Goal: Task Accomplishment & Management: Manage account settings

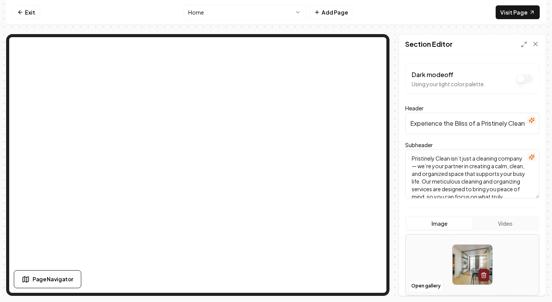
click at [412, 160] on textarea "Pristinely Clean isn’t just a cleaning company — we’re your partner in creating…" at bounding box center [473, 174] width 134 height 49
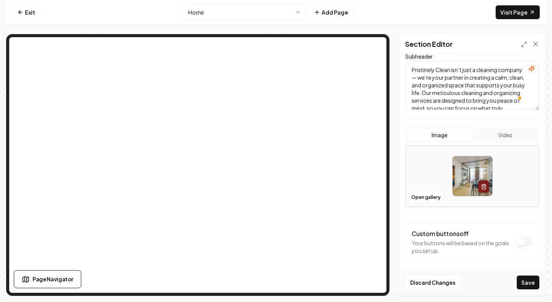
scroll to position [88, 0]
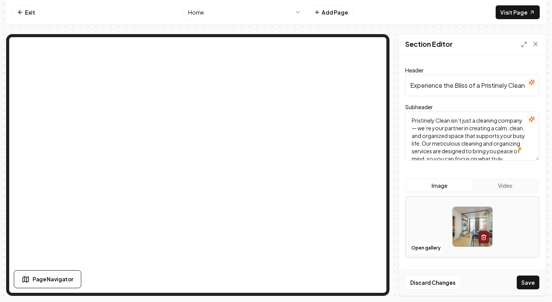
scroll to position [16, 0]
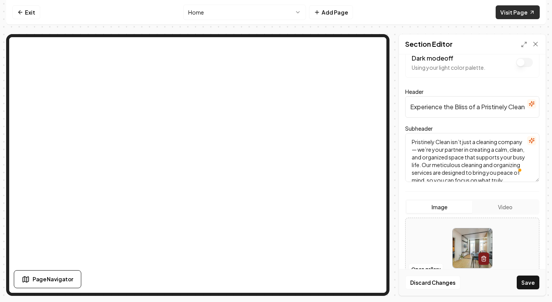
click at [514, 10] on link "Visit Page" at bounding box center [518, 12] width 44 height 14
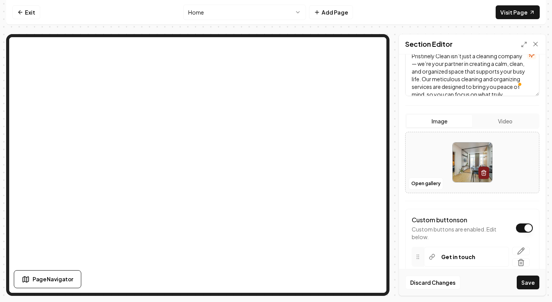
scroll to position [166, 0]
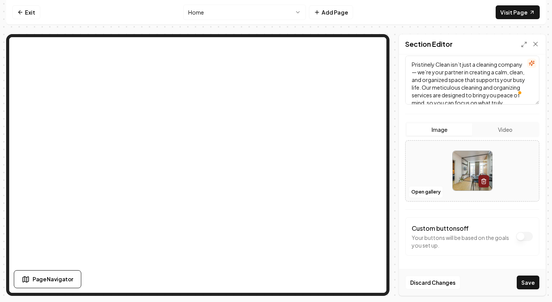
scroll to position [94, 0]
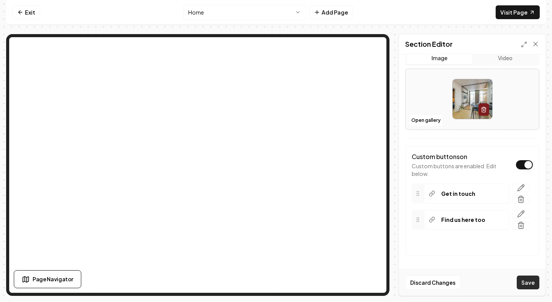
click at [529, 281] on button "Save" at bounding box center [528, 283] width 23 height 14
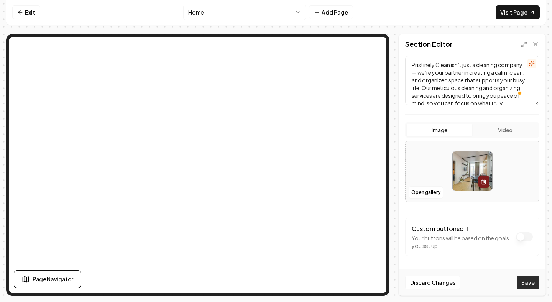
click at [528, 283] on button "Save" at bounding box center [528, 283] width 23 height 14
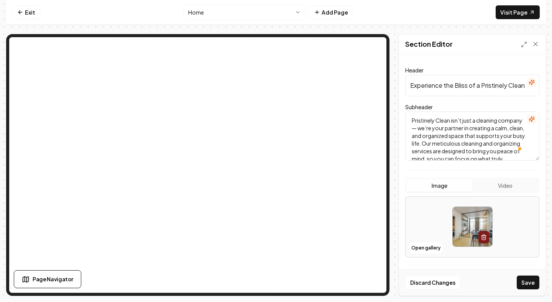
scroll to position [36, 0]
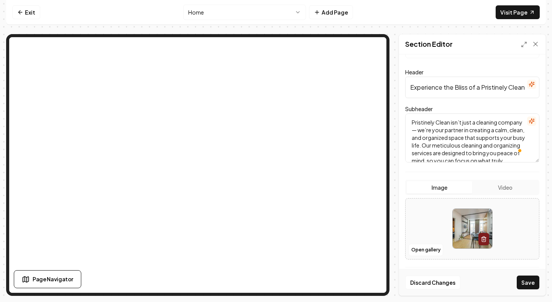
click at [430, 132] on textarea "Pristinely Clean isn’t just a cleaning company — we’re your partner in creating…" at bounding box center [473, 138] width 134 height 49
click at [527, 288] on button "Save" at bounding box center [528, 283] width 23 height 14
click at [509, 16] on link "Visit Page" at bounding box center [518, 12] width 44 height 14
click at [420, 148] on textarea "Pristinely Clean isn’t just a cleaning company — we’re your partner in creating…" at bounding box center [473, 138] width 134 height 49
type textarea "Pristinely Clean isn’t just a cleaning company — we’re your partner in creating…"
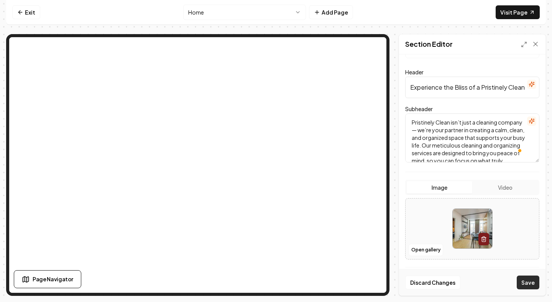
click at [529, 281] on button "Save" at bounding box center [528, 283] width 23 height 14
click at [513, 188] on button "Video" at bounding box center [506, 187] width 66 height 12
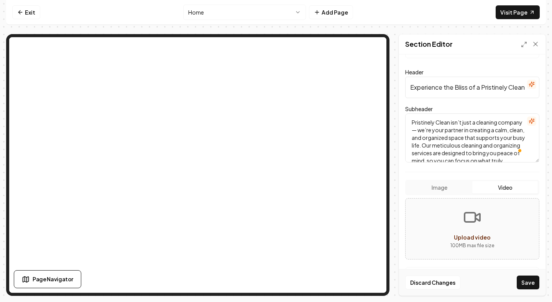
click at [445, 190] on button "Image" at bounding box center [440, 187] width 66 height 12
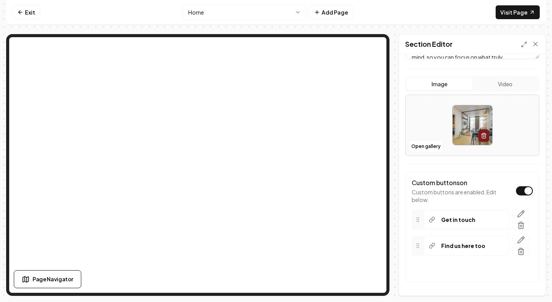
scroll to position [166, 0]
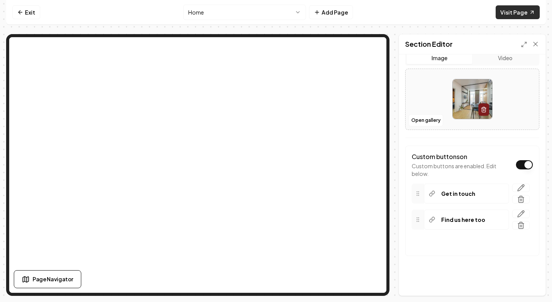
click at [518, 15] on link "Visit Page" at bounding box center [518, 12] width 44 height 14
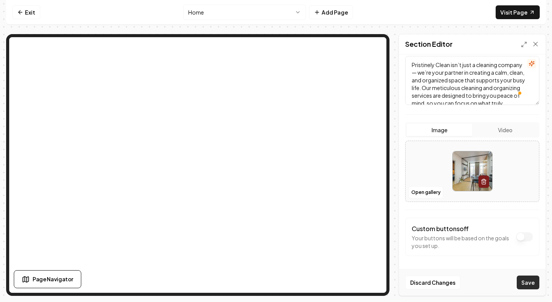
click at [526, 282] on button "Save" at bounding box center [528, 283] width 23 height 14
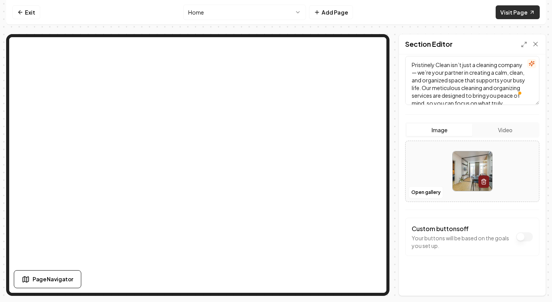
click at [514, 13] on link "Visit Page" at bounding box center [518, 12] width 44 height 14
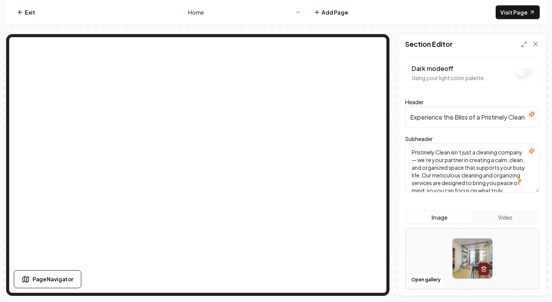
scroll to position [0, 0]
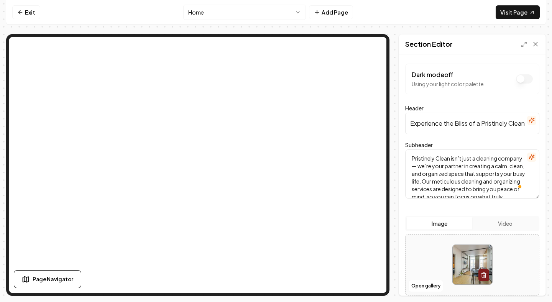
click at [496, 123] on input "Experience the Bliss of a Pristinely Clean" at bounding box center [473, 123] width 134 height 21
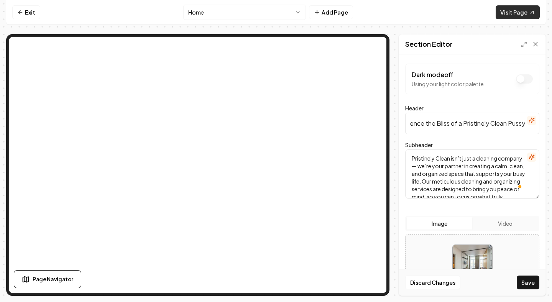
click at [509, 14] on link "Visit Page" at bounding box center [518, 12] width 44 height 14
click at [488, 126] on input "Experience the Bliss of a Pristinely Clean Pussy" at bounding box center [473, 123] width 134 height 21
drag, startPoint x: 488, startPoint y: 126, endPoint x: 552, endPoint y: 133, distance: 64.4
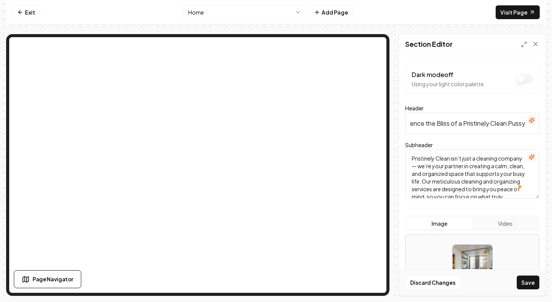
click at [552, 133] on div "Computer Required This feature is only available on a computer. Please switch t…" at bounding box center [276, 151] width 552 height 302
click at [523, 127] on input "Experience the Bliss of a Pristinely Clean Pussy" at bounding box center [473, 123] width 134 height 21
type input "Experience the Bliss of a Pristinely Clean"
click at [522, 79] on button "Dark mode off" at bounding box center [524, 78] width 17 height 9
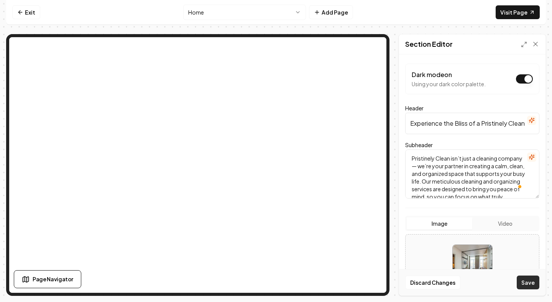
click at [528, 279] on button "Save" at bounding box center [528, 283] width 23 height 14
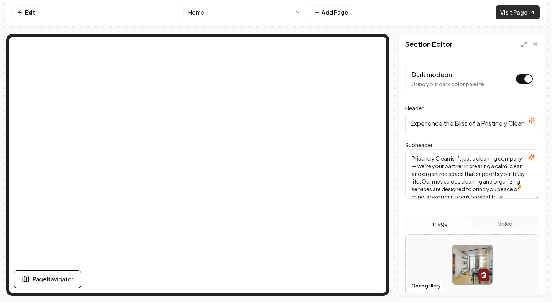
click at [516, 12] on link "Visit Page" at bounding box center [518, 12] width 44 height 14
click at [26, 14] on link "Exit" at bounding box center [26, 12] width 28 height 14
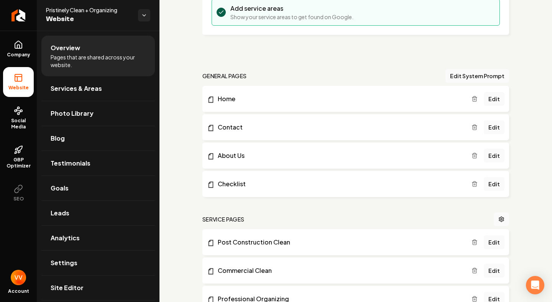
scroll to position [170, 0]
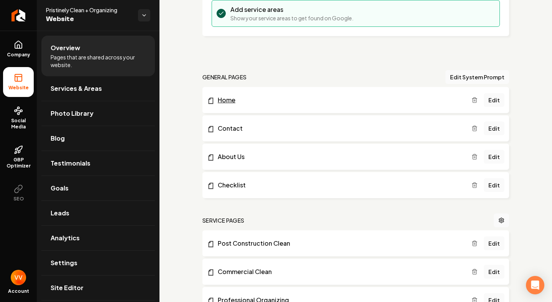
click at [226, 101] on link "Home" at bounding box center [339, 100] width 265 height 9
click at [499, 98] on link "Edit" at bounding box center [494, 100] width 21 height 14
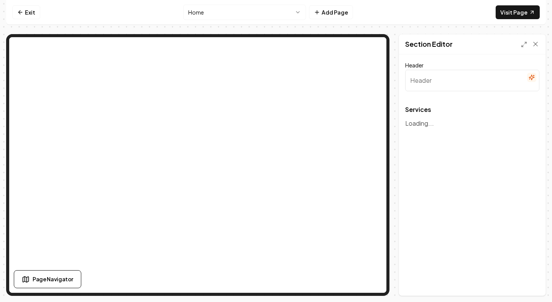
type input "Premium Cleaning and Organizing Services"
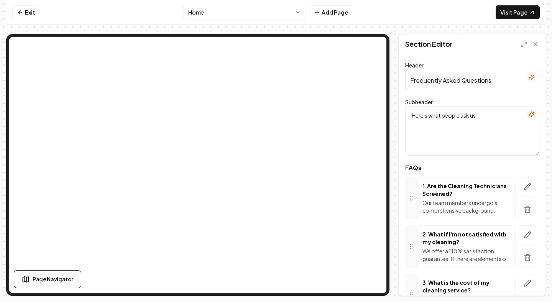
click at [412, 196] on circle at bounding box center [412, 196] width 0 height 0
click at [412, 200] on circle at bounding box center [412, 200] width 0 height 0
click at [530, 187] on icon "button" at bounding box center [528, 187] width 8 height 8
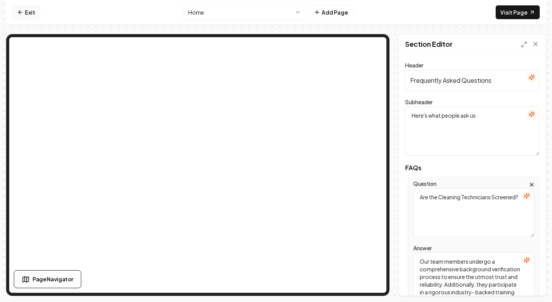
click at [27, 11] on link "Exit" at bounding box center [26, 12] width 28 height 14
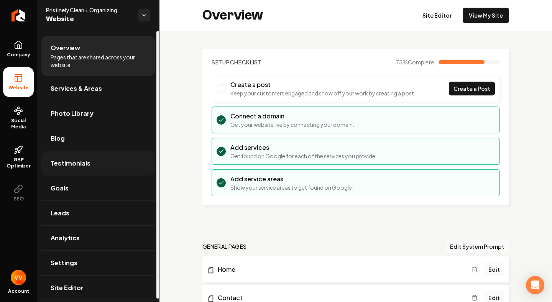
click at [76, 158] on link "Testimonials" at bounding box center [98, 163] width 114 height 25
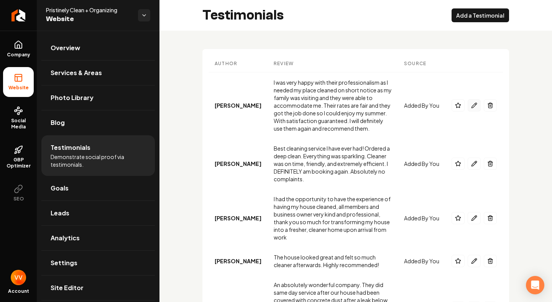
click at [475, 106] on icon "Main content area" at bounding box center [474, 105] width 5 height 5
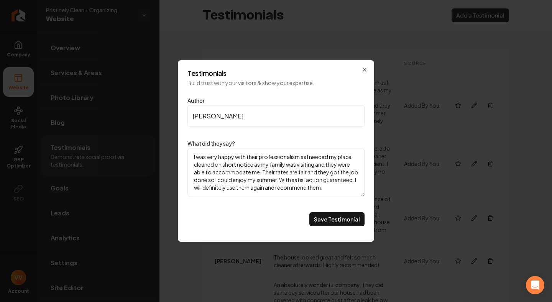
click at [277, 117] on input "[PERSON_NAME]" at bounding box center [276, 115] width 177 height 21
type input "[PERSON_NAME]"
click at [340, 220] on button "Save Testimonial" at bounding box center [337, 220] width 55 height 14
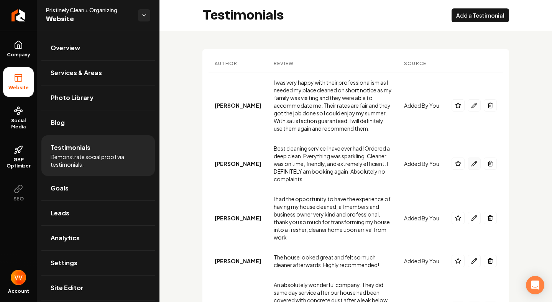
click at [473, 164] on icon "Main content area" at bounding box center [475, 164] width 6 height 6
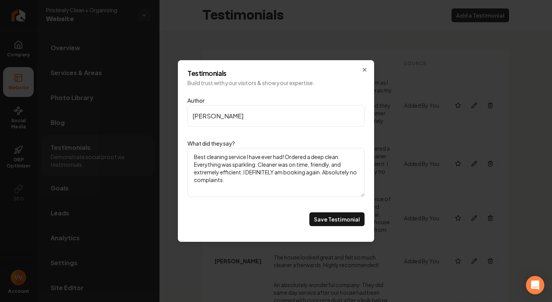
click at [275, 120] on input "Sonja Bateman" at bounding box center [276, 115] width 177 height 21
type input "Sonja B."
click at [328, 218] on button "Save Testimonial" at bounding box center [337, 220] width 55 height 14
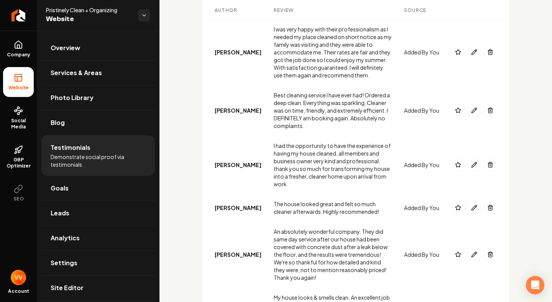
scroll to position [54, 0]
click at [476, 163] on icon "Main content area" at bounding box center [475, 162] width 1 height 1
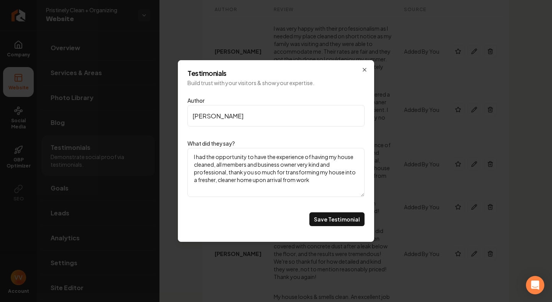
click at [272, 119] on input "Bruno Soares" at bounding box center [276, 115] width 177 height 21
type input "Bruno S."
click at [325, 218] on button "Save Testimonial" at bounding box center [337, 220] width 55 height 14
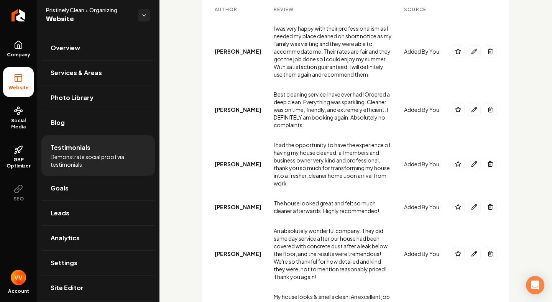
click at [472, 206] on icon "Main content area" at bounding box center [475, 207] width 6 height 6
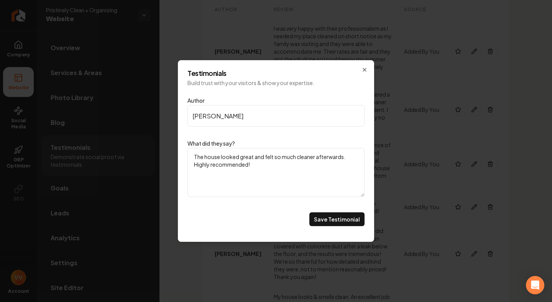
click at [277, 116] on input "Paul Wonderly" at bounding box center [276, 115] width 177 height 21
type input "Paul W."
click at [310, 213] on button "Save Testimonial" at bounding box center [337, 220] width 55 height 14
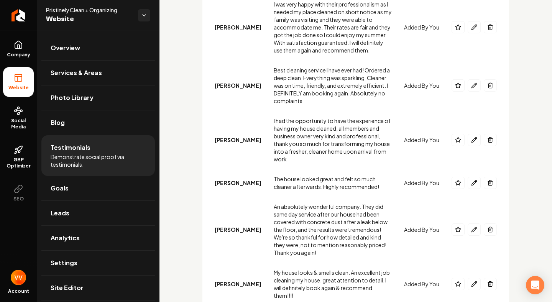
scroll to position [123, 0]
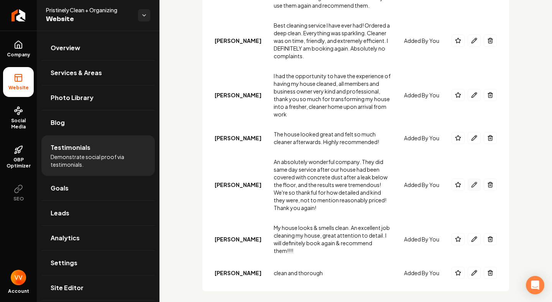
click at [474, 188] on icon "Main content area" at bounding box center [475, 185] width 6 height 6
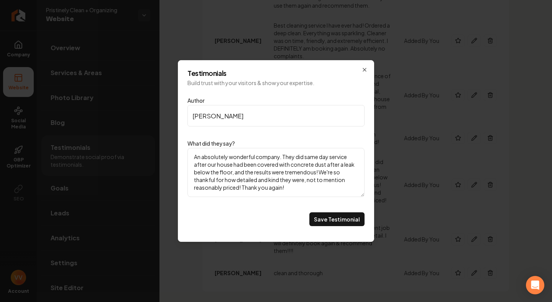
click at [263, 119] on input "Jordan Ball" at bounding box center [276, 115] width 177 height 21
type input "Jordan B."
click at [333, 224] on button "Save Testimonial" at bounding box center [337, 220] width 55 height 14
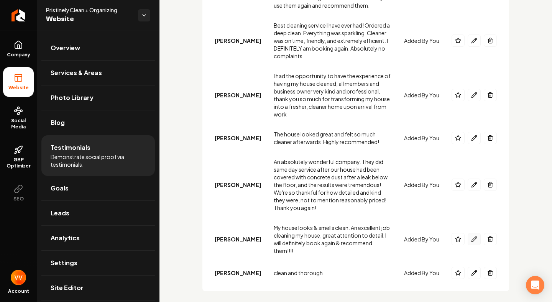
click at [475, 237] on icon "Main content area" at bounding box center [475, 239] width 6 height 6
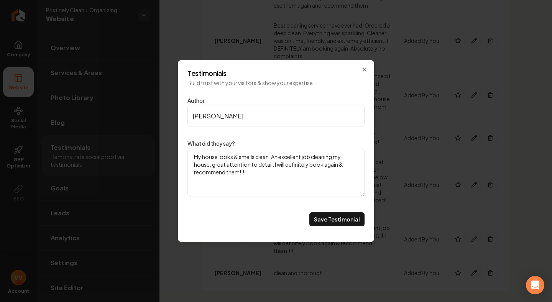
click at [241, 117] on input "Amy Harman" at bounding box center [276, 115] width 177 height 21
type input "Amy H."
click at [347, 221] on button "Save Testimonial" at bounding box center [337, 220] width 55 height 14
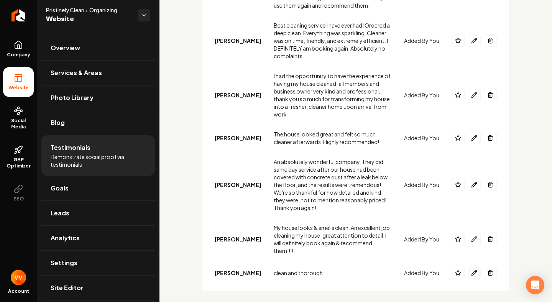
click at [473, 270] on icon "Main content area" at bounding box center [475, 273] width 6 height 6
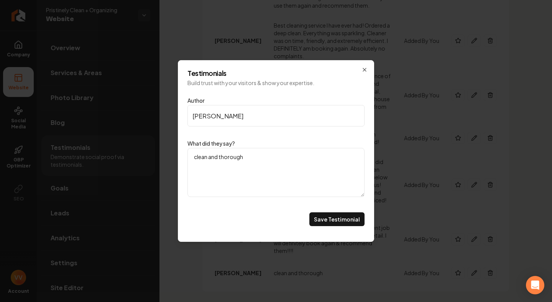
click at [270, 119] on input "Patrick Branham" at bounding box center [276, 115] width 177 height 21
type input "Patrick B."
click at [310, 213] on button "Save Testimonial" at bounding box center [337, 220] width 55 height 14
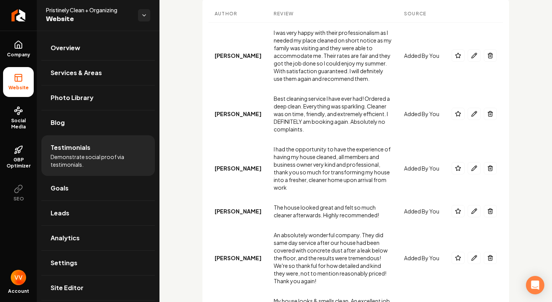
scroll to position [0, 0]
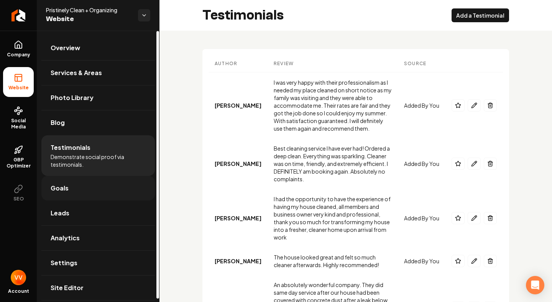
click at [107, 188] on link "Goals" at bounding box center [98, 188] width 114 height 25
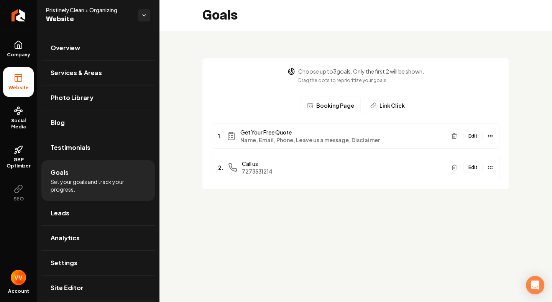
click at [394, 106] on span "Link Click" at bounding box center [392, 106] width 25 height 8
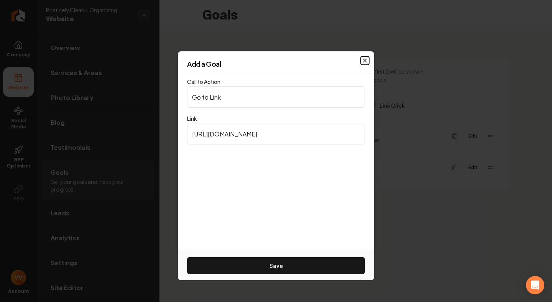
click at [364, 60] on icon "button" at bounding box center [365, 60] width 3 height 3
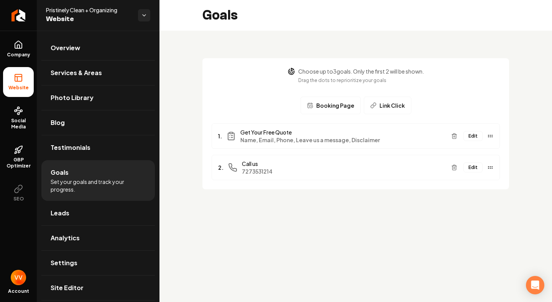
click at [339, 104] on span "Booking Page" at bounding box center [336, 106] width 38 height 8
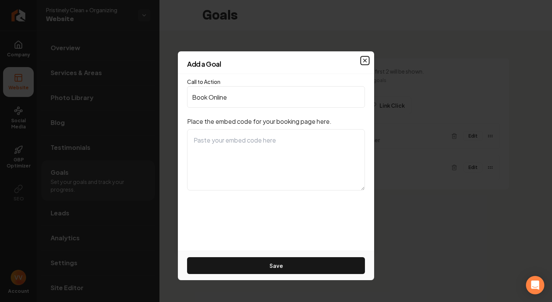
click at [364, 60] on icon "button" at bounding box center [365, 61] width 6 height 6
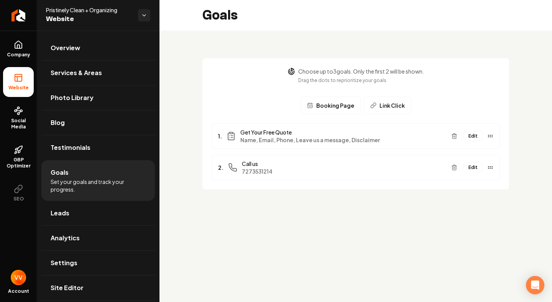
click at [338, 109] on span "Booking Page" at bounding box center [336, 106] width 38 height 8
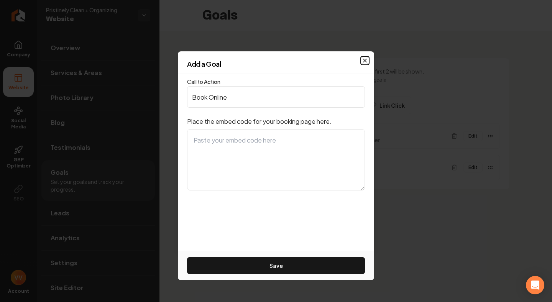
click at [364, 60] on icon "button" at bounding box center [365, 61] width 6 height 6
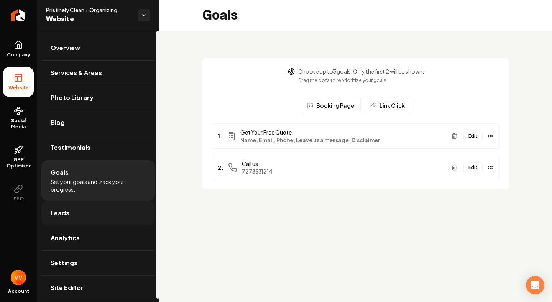
click at [125, 212] on link "Leads" at bounding box center [98, 213] width 114 height 25
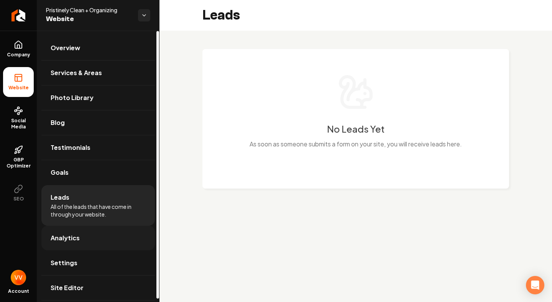
click at [82, 237] on link "Analytics" at bounding box center [98, 238] width 114 height 25
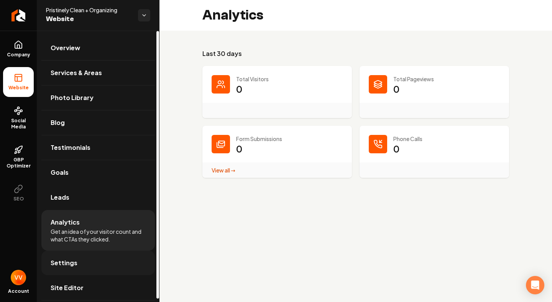
click at [97, 261] on link "Settings" at bounding box center [98, 263] width 114 height 25
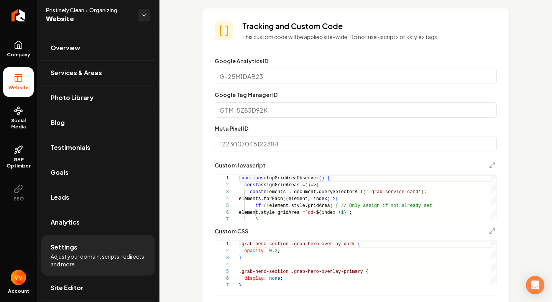
scroll to position [227, 0]
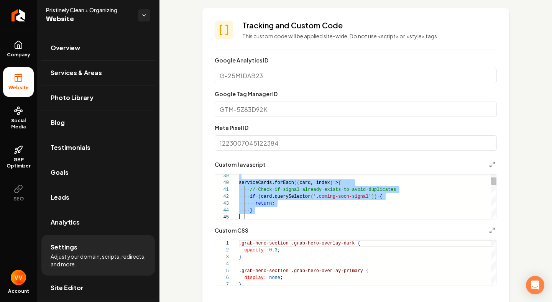
type textarea "**********"
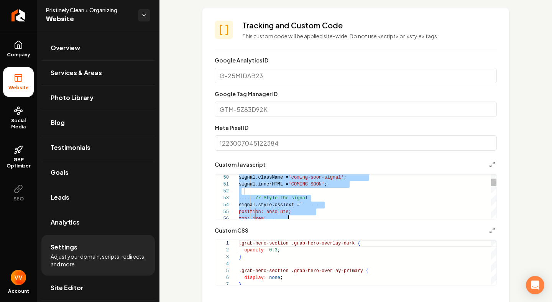
scroll to position [21, 75]
drag, startPoint x: 297, startPoint y: 198, endPoint x: 345, endPoint y: 210, distance: 48.8
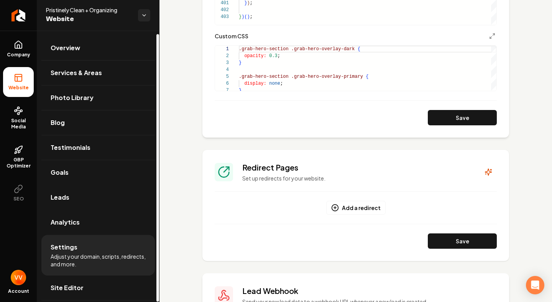
scroll to position [3, 0]
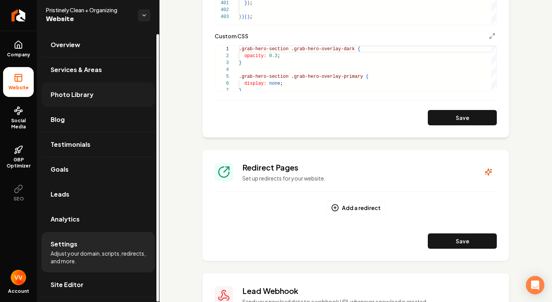
click at [81, 96] on span "Photo Library" at bounding box center [72, 94] width 43 height 9
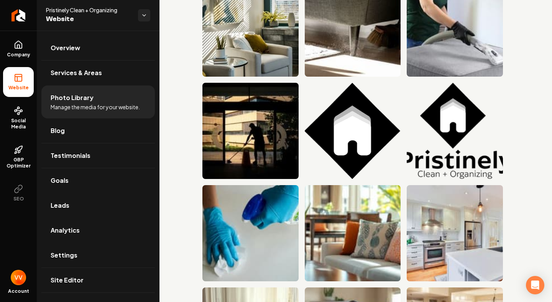
scroll to position [790, 0]
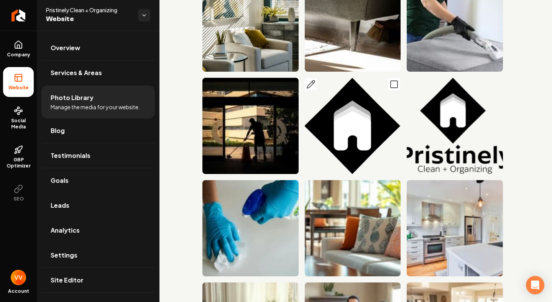
click at [394, 85] on icon "Main content area" at bounding box center [394, 84] width 9 height 9
click at [498, 85] on icon "Main content area" at bounding box center [496, 84] width 9 height 9
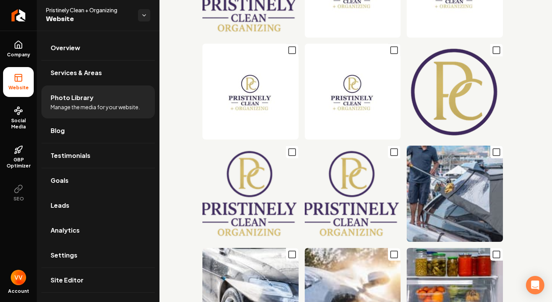
scroll to position [0, 0]
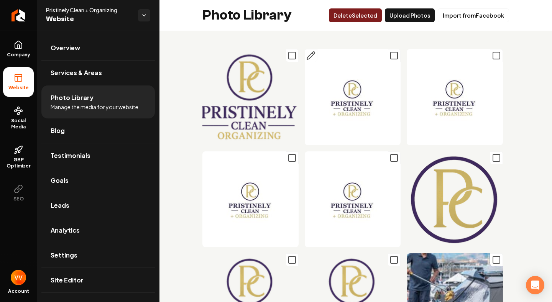
click at [396, 57] on icon "Main content area" at bounding box center [394, 55] width 9 height 9
click at [498, 58] on icon "Main content area" at bounding box center [496, 55] width 9 height 9
click at [394, 158] on icon "Main content area" at bounding box center [394, 157] width 9 height 9
click at [291, 157] on icon "Main content area" at bounding box center [292, 157] width 9 height 9
click at [373, 17] on button "Delet e Selected" at bounding box center [355, 15] width 53 height 14
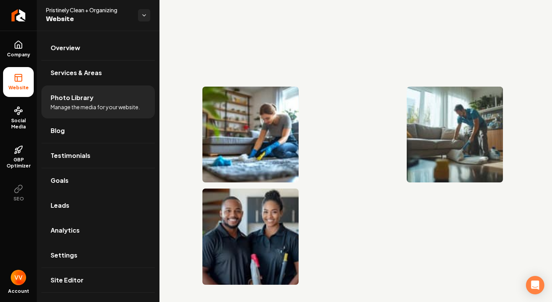
scroll to position [1908, 0]
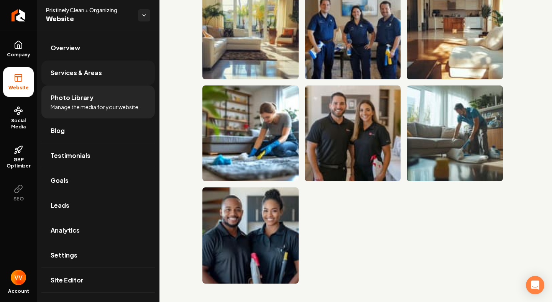
click at [81, 73] on span "Services & Areas" at bounding box center [76, 72] width 51 height 9
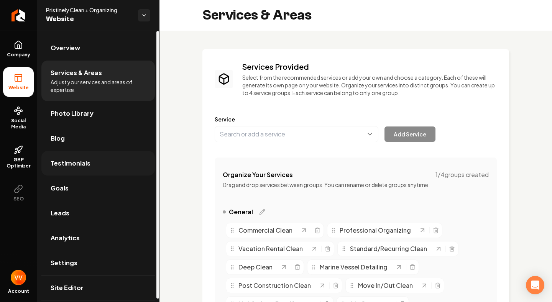
click at [94, 168] on link "Testimonials" at bounding box center [98, 163] width 114 height 25
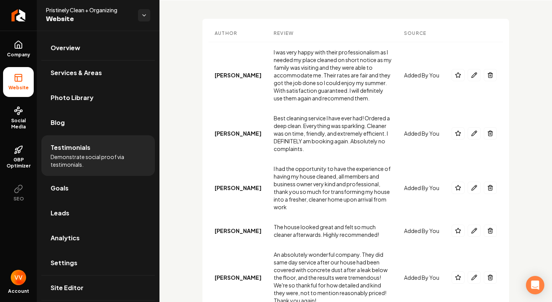
scroll to position [92, 0]
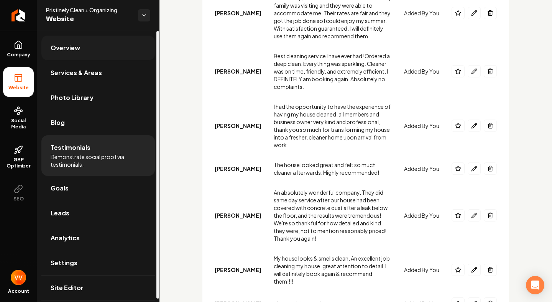
click at [84, 45] on link "Overview" at bounding box center [98, 48] width 114 height 25
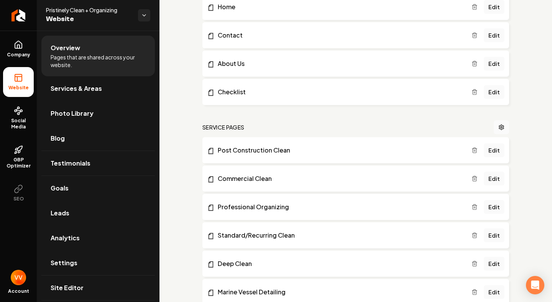
scroll to position [167, 0]
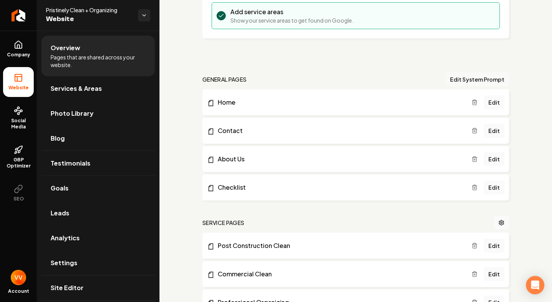
click at [483, 81] on button "Edit System Prompt" at bounding box center [478, 80] width 64 height 14
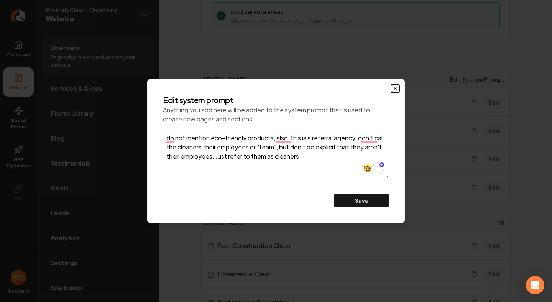
click at [396, 90] on icon "button" at bounding box center [395, 89] width 6 height 6
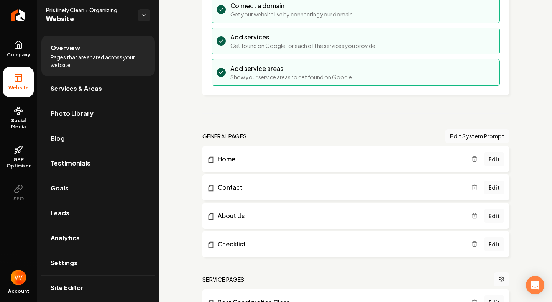
scroll to position [54, 0]
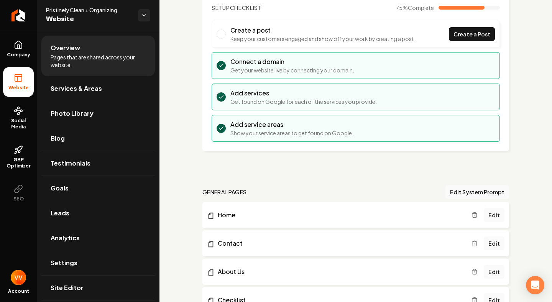
click at [296, 131] on p "Show your service areas to get found on Google." at bounding box center [292, 133] width 123 height 8
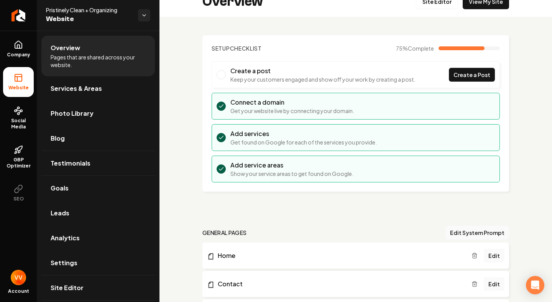
scroll to position [0, 0]
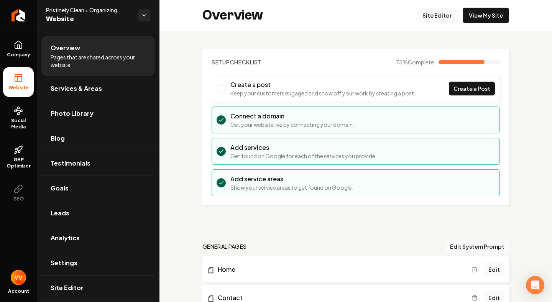
click at [437, 15] on link "Site Editor" at bounding box center [437, 15] width 42 height 15
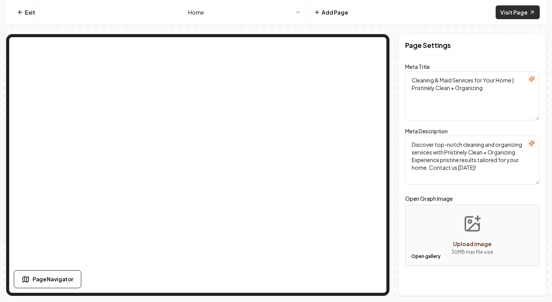
click at [510, 16] on link "Visit Page" at bounding box center [518, 12] width 44 height 14
